Goal: Task Accomplishment & Management: Manage account settings

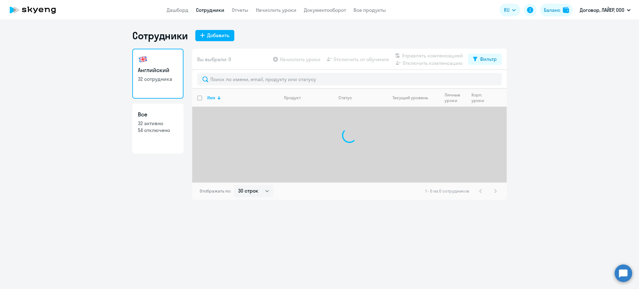
select select "30"
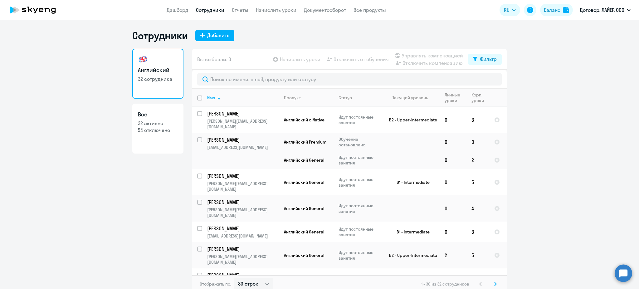
click at [30, 9] on icon at bounding box center [32, 10] width 55 height 16
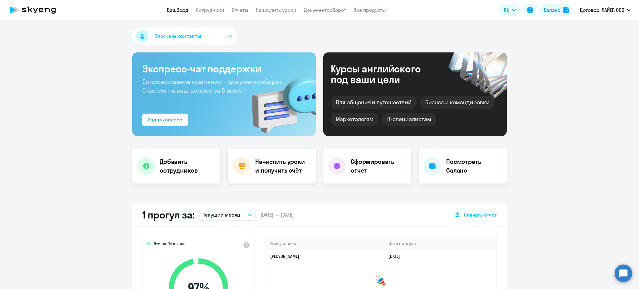
select select "30"
click at [463, 162] on h4 "Посмотреть баланс" at bounding box center [474, 165] width 56 height 17
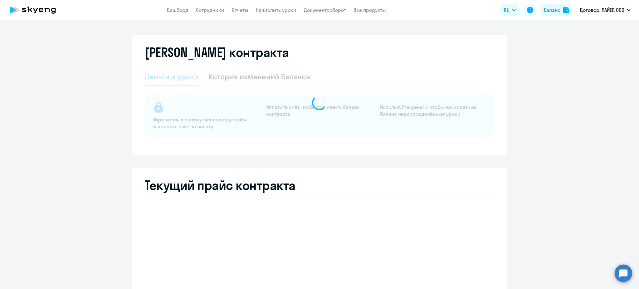
select select "english_adult_not_native_speaker"
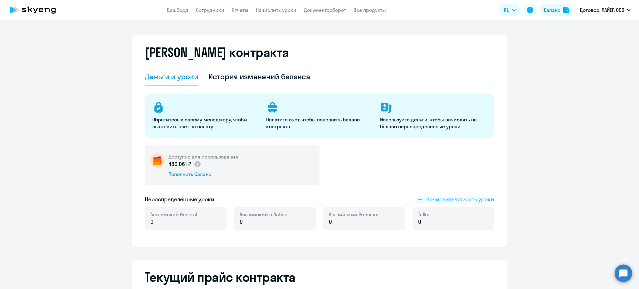
click at [439, 197] on span "Начислить/списать уроки" at bounding box center [460, 199] width 68 height 8
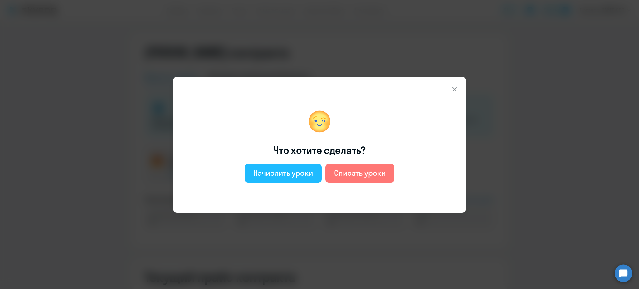
click at [298, 173] on div "Начислить уроки" at bounding box center [283, 173] width 60 height 10
select select "english_adult_not_native_speaker"
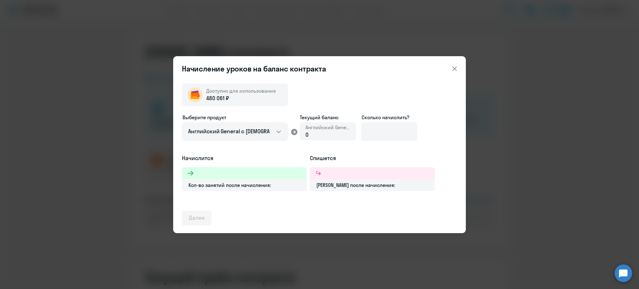
click at [326, 135] on div "0" at bounding box center [327, 135] width 45 height 8
click at [376, 129] on input at bounding box center [389, 131] width 56 height 19
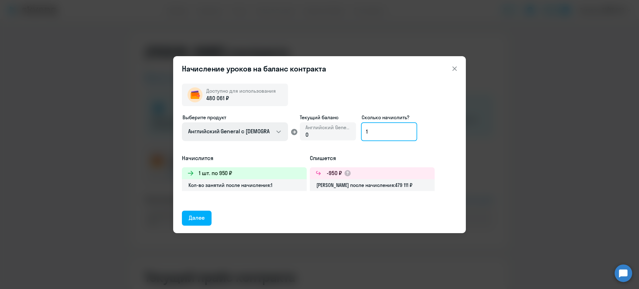
type input "1"
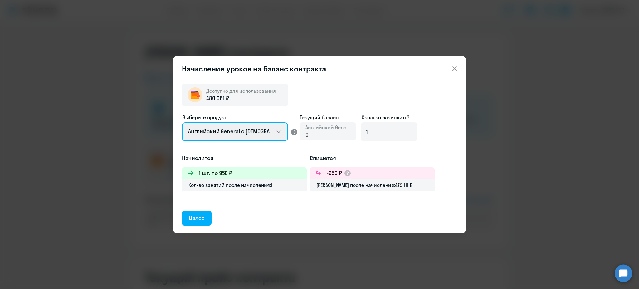
click at [255, 134] on select "Английский General с [DEMOGRAPHIC_DATA] преподавателем Английский General с [DE…" at bounding box center [235, 131] width 106 height 19
click at [259, 132] on select "Английский General с [DEMOGRAPHIC_DATA] преподавателем Английский General с [DE…" at bounding box center [235, 131] width 106 height 19
click at [182, 122] on select "Английский General с [DEMOGRAPHIC_DATA] преподавателем Английский General с [DE…" at bounding box center [235, 131] width 106 height 19
click at [226, 135] on select "Английский General с [DEMOGRAPHIC_DATA] преподавателем Английский General с [DE…" at bounding box center [235, 131] width 106 height 19
click at [182, 122] on select "Английский General с [DEMOGRAPHIC_DATA] преподавателем Английский General с [DE…" at bounding box center [235, 131] width 106 height 19
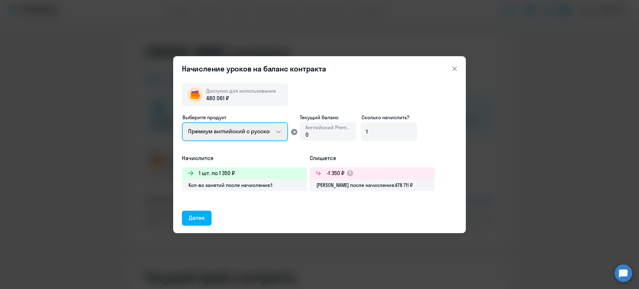
click at [221, 130] on select "Английский General с [DEMOGRAPHIC_DATA] преподавателем Английский General с [DE…" at bounding box center [235, 131] width 106 height 19
select select "english_adult_not_native_speaker"
click at [182, 122] on select "Английский General с [DEMOGRAPHIC_DATA] преподавателем Английский General с [DE…" at bounding box center [235, 131] width 106 height 19
click at [134, 142] on div "Начисление уроков на баланс контракта Доступно для использования 480 061 ₽ Выбе…" at bounding box center [319, 144] width 639 height 289
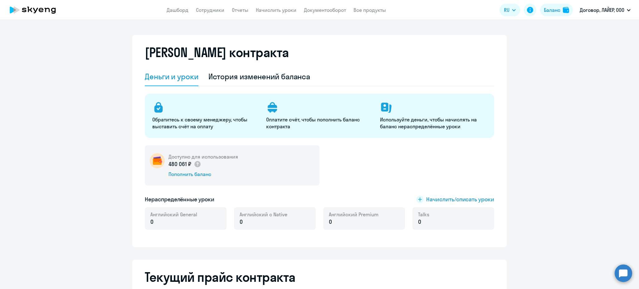
click at [38, 5] on icon at bounding box center [32, 10] width 55 height 16
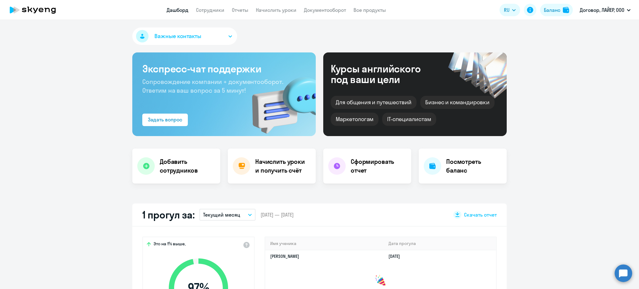
select select "30"
